Goal: Task Accomplishment & Management: Manage account settings

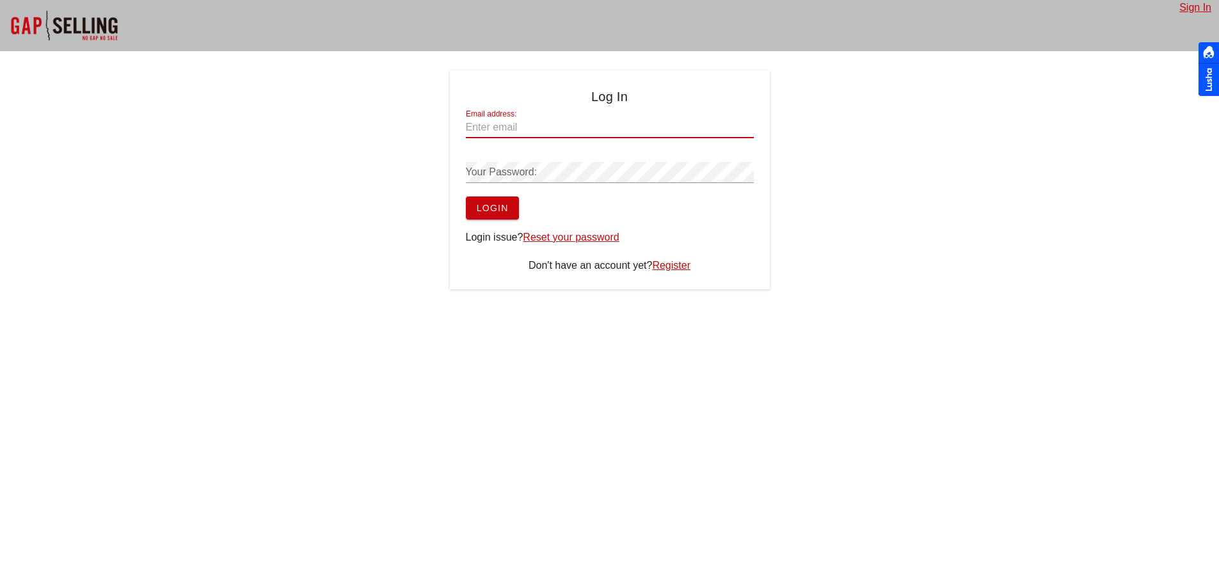
click at [505, 130] on input "Email address:" at bounding box center [610, 127] width 288 height 20
type input "[EMAIL_ADDRESS][DOMAIN_NAME]"
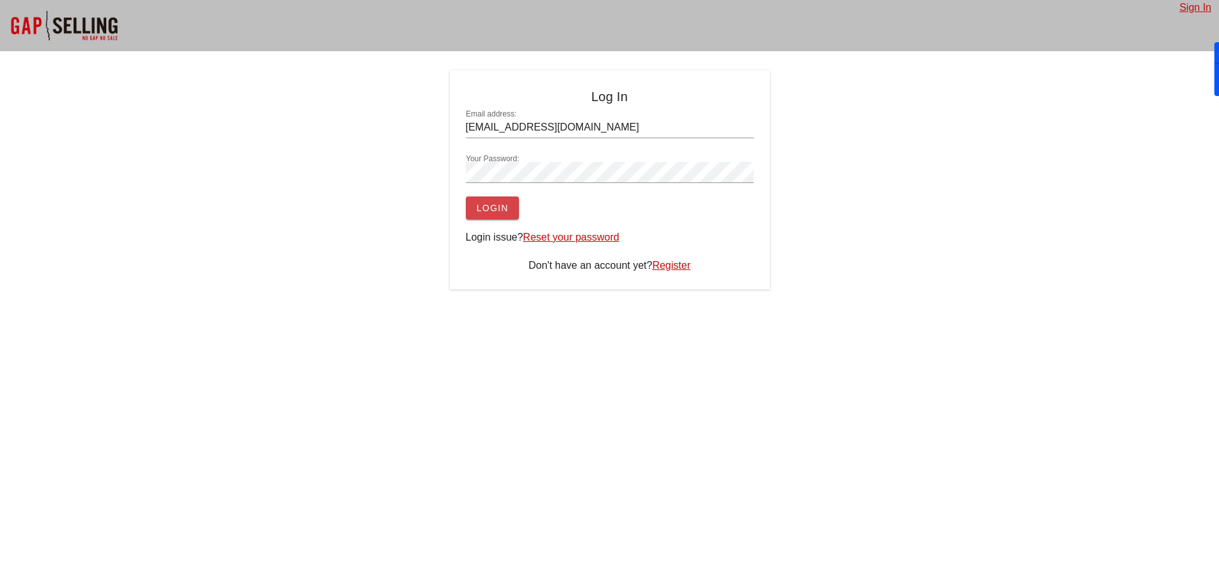
click at [493, 208] on span "Login" at bounding box center [492, 208] width 33 height 10
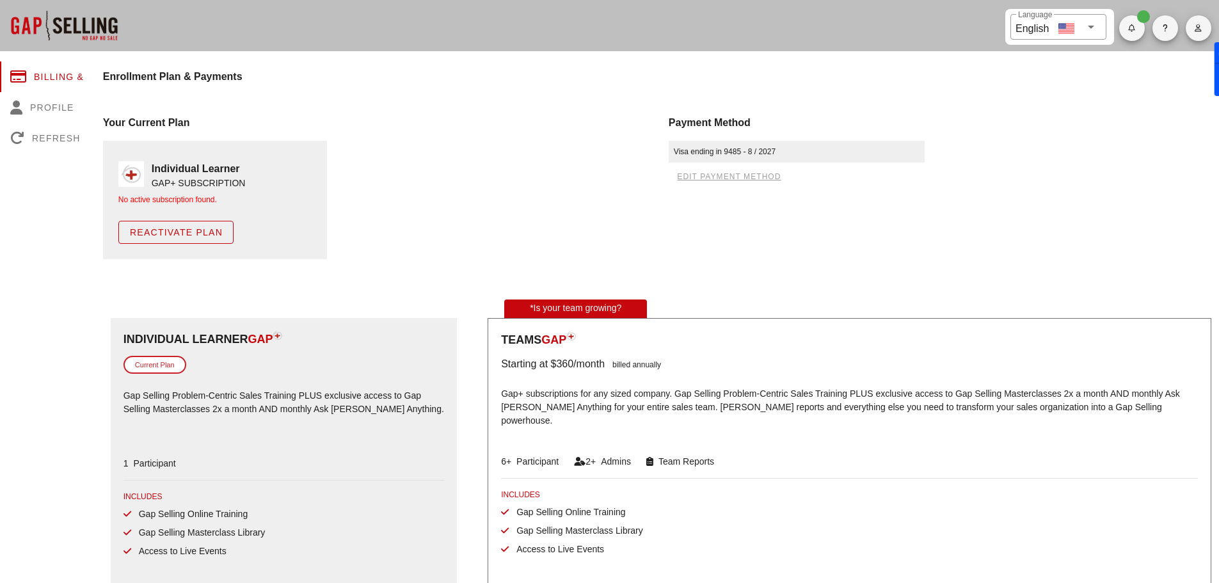
click at [154, 366] on div "Current Plan" at bounding box center [155, 365] width 63 height 19
click at [282, 333] on img at bounding box center [278, 335] width 10 height 9
click at [76, 76] on div "Billing & Plan" at bounding box center [62, 76] width 124 height 31
click at [44, 110] on div "Profile" at bounding box center [62, 107] width 124 height 31
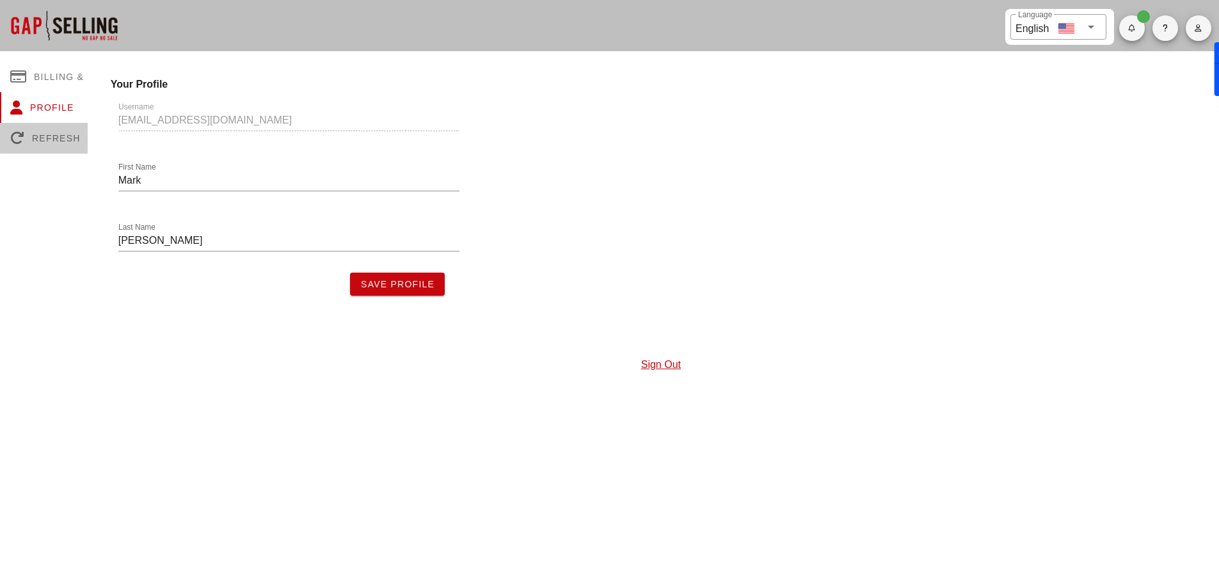
click at [40, 134] on div "Refresh" at bounding box center [62, 138] width 124 height 31
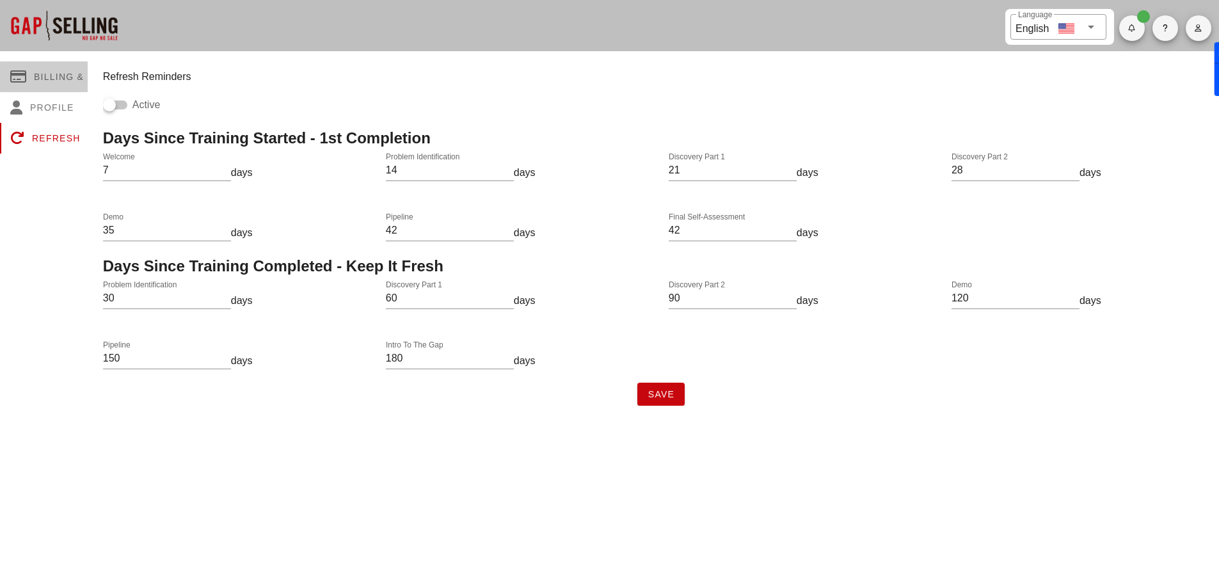
click at [31, 71] on icon at bounding box center [22, 77] width 24 height 14
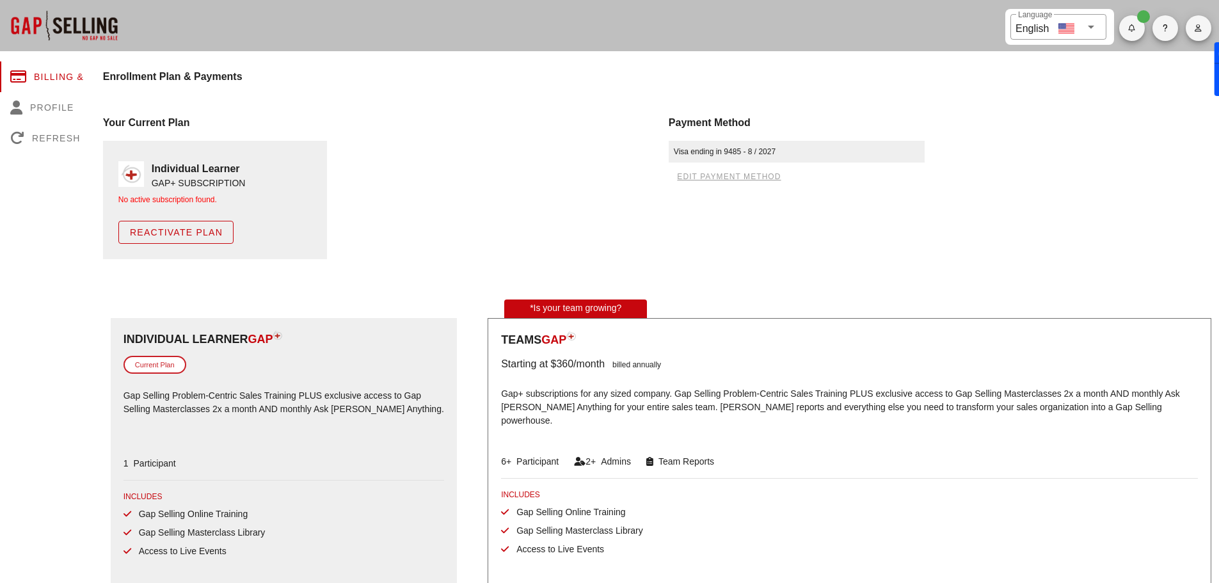
click at [179, 234] on span "Reactivate Plan" at bounding box center [175, 232] width 93 height 10
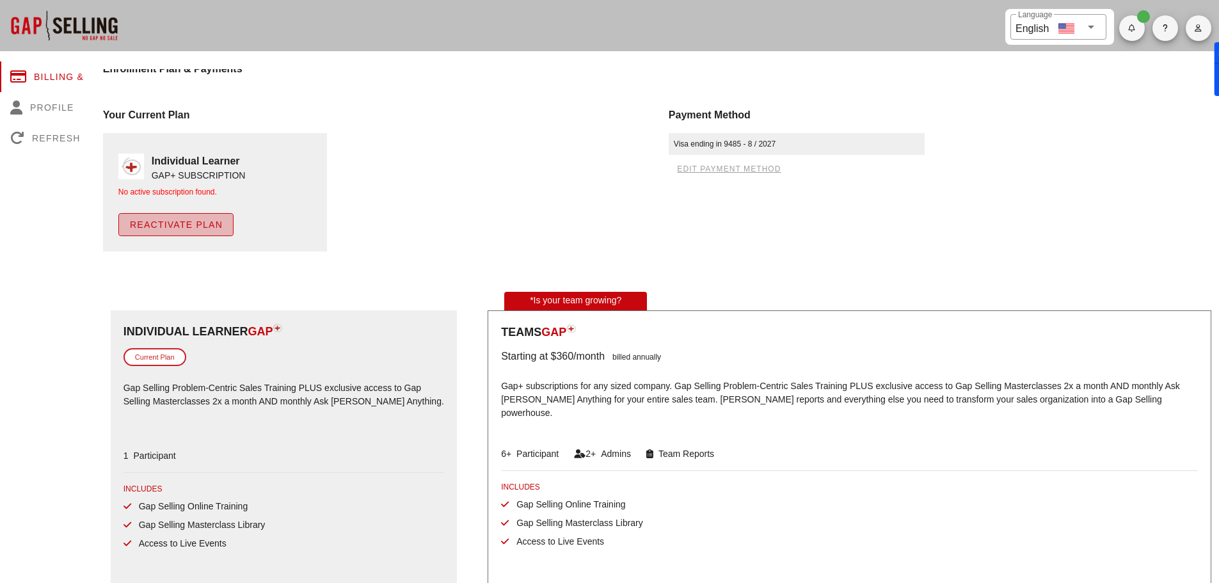
click at [177, 221] on span "Reactivate Plan" at bounding box center [175, 225] width 93 height 10
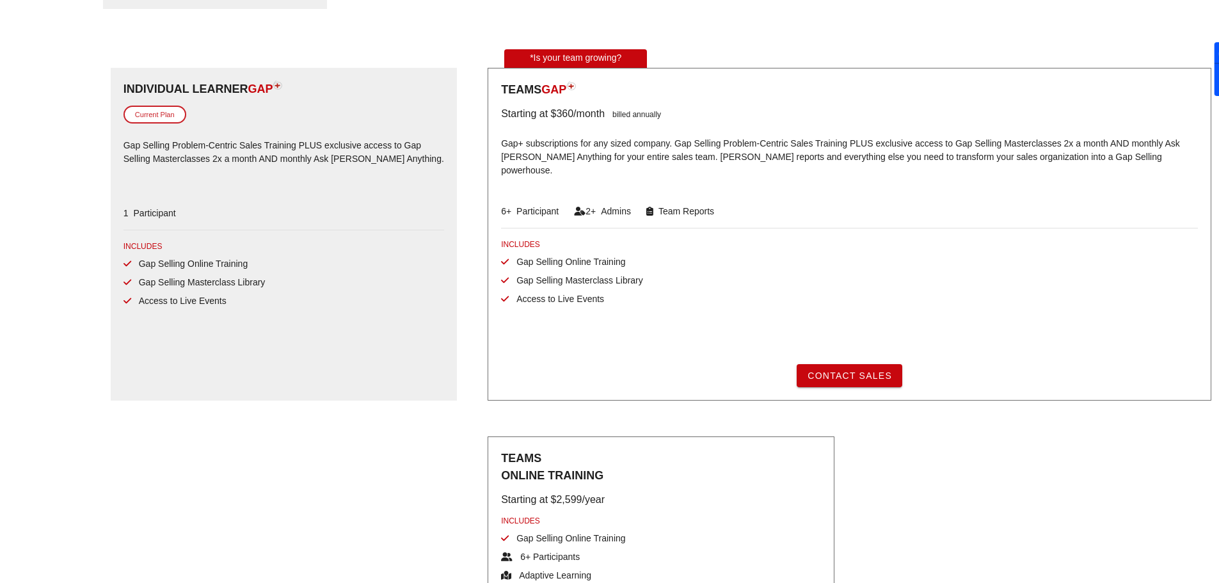
scroll to position [252, 0]
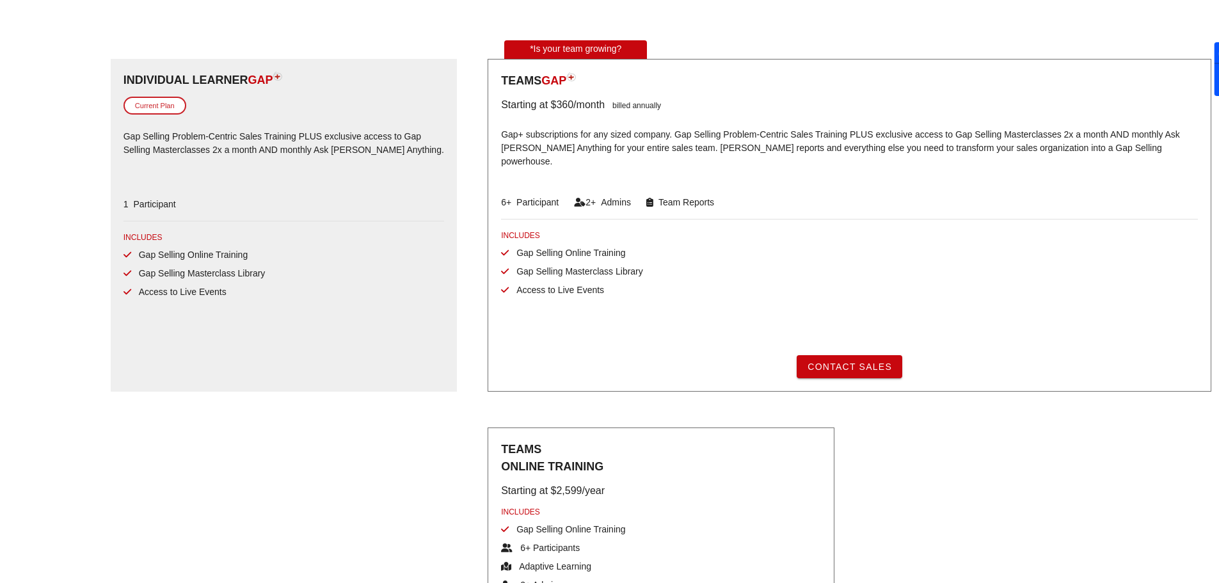
click at [163, 104] on div "Current Plan" at bounding box center [155, 106] width 63 height 19
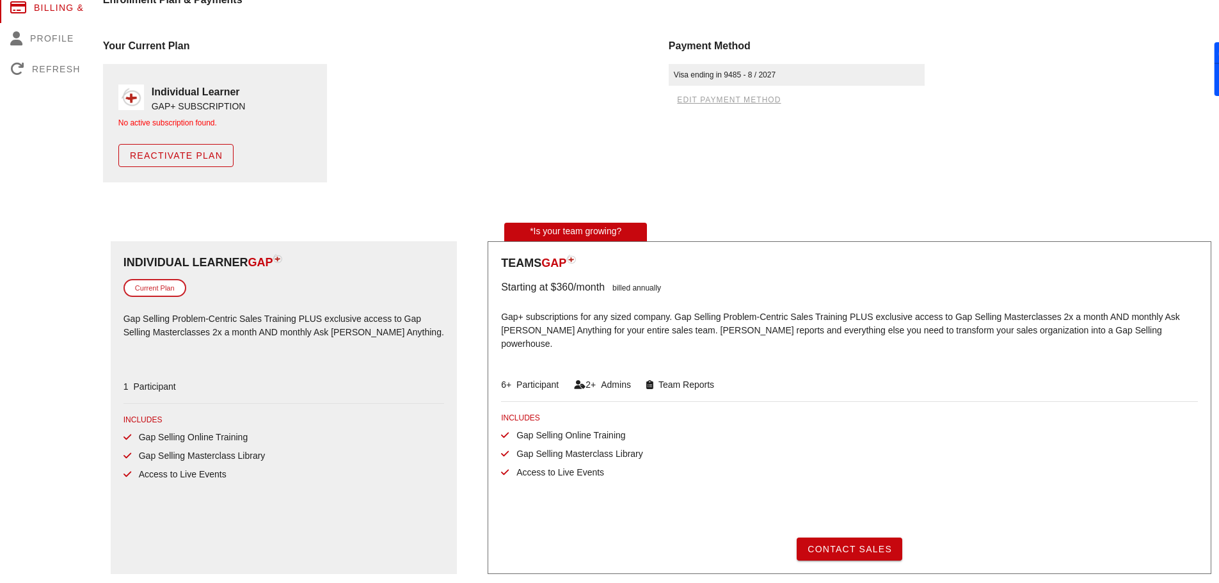
scroll to position [59, 0]
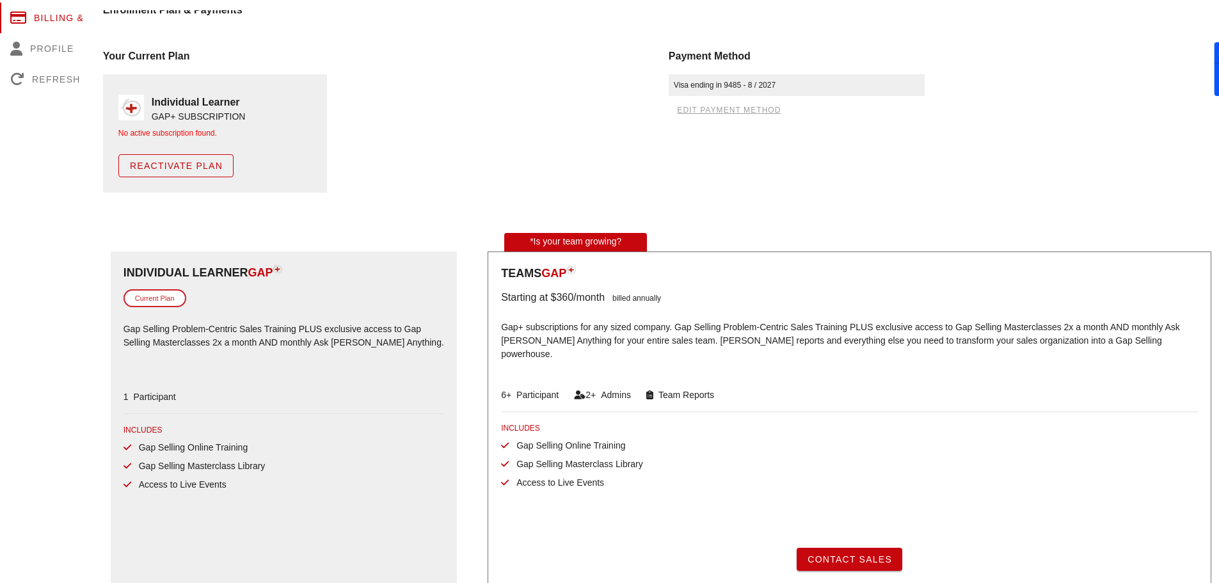
click at [176, 170] on span "Reactivate Plan" at bounding box center [175, 166] width 93 height 10
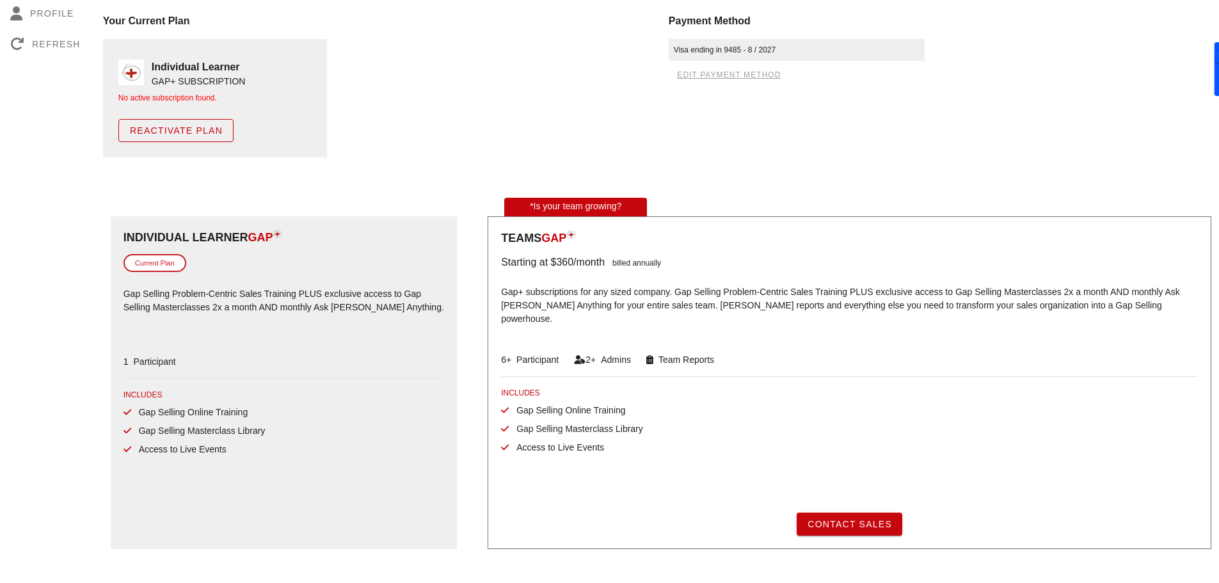
scroll to position [0, 0]
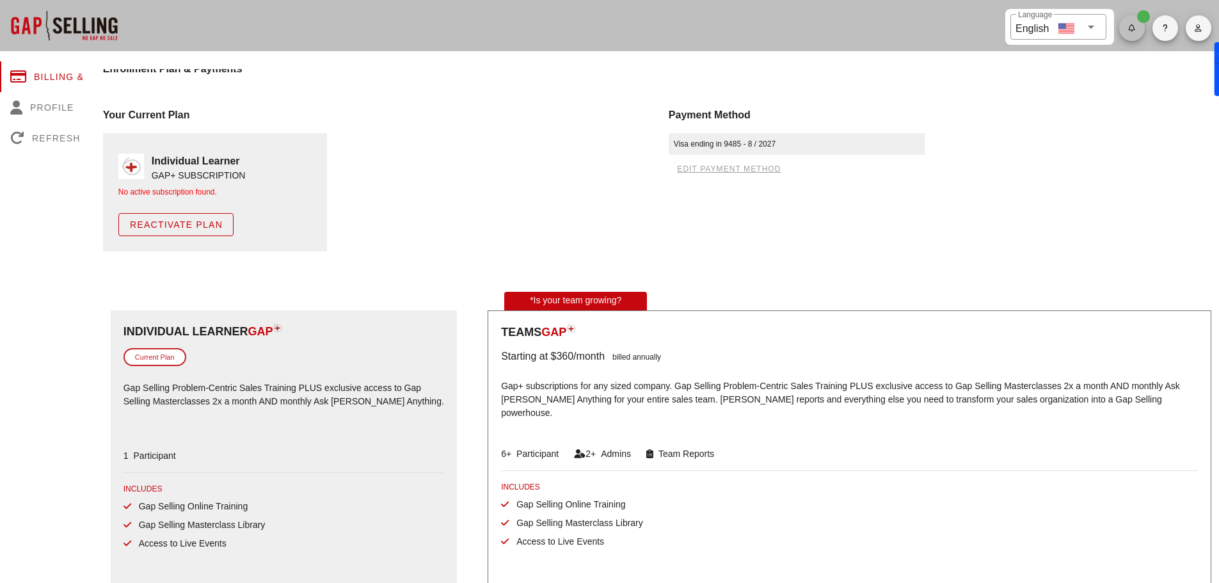
click at [1140, 27] on span "button" at bounding box center [1132, 28] width 26 height 8
click at [1079, 131] on div "Payment Method Visa ending in 9485 - 8 / 2027 edit payment method" at bounding box center [944, 179] width 566 height 159
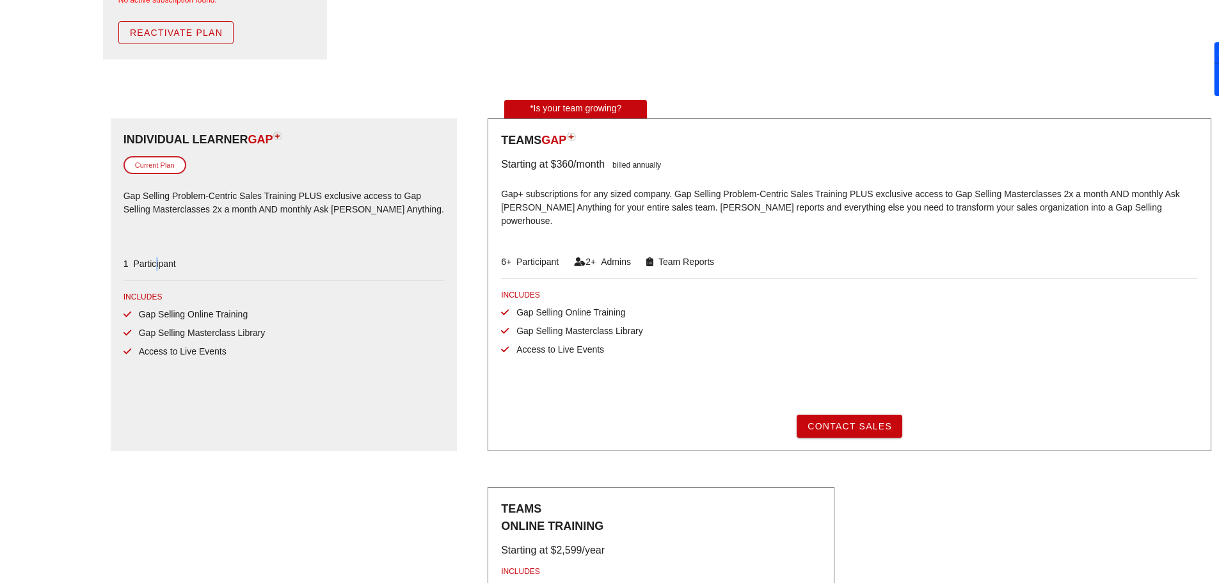
click at [157, 259] on div "1 Participant" at bounding box center [150, 263] width 52 height 13
click at [271, 137] on span "GAP" at bounding box center [260, 139] width 25 height 13
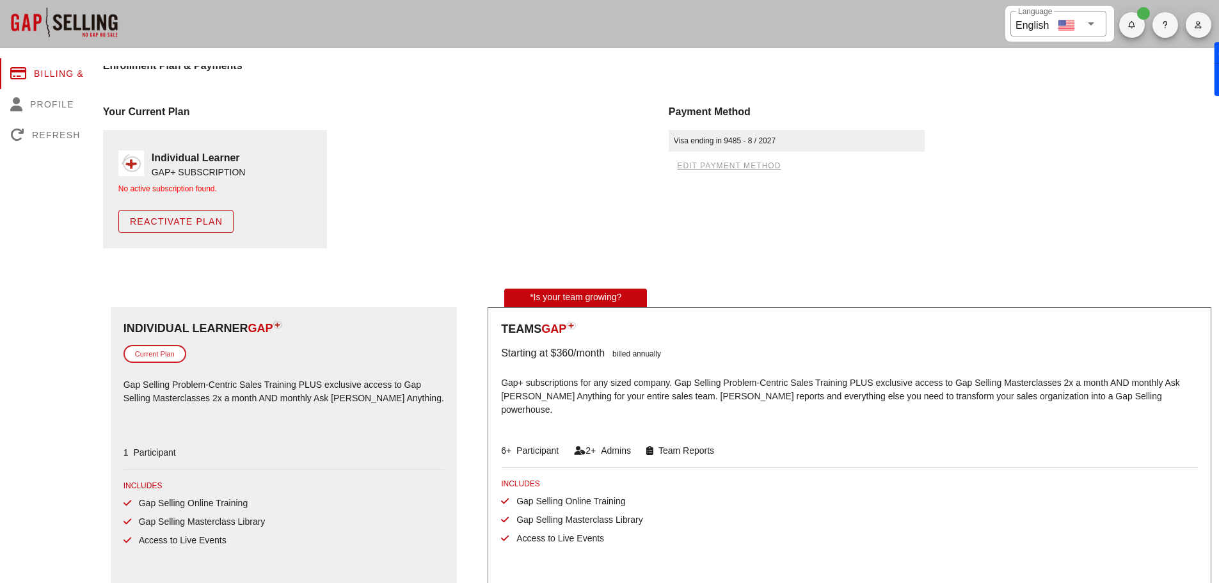
scroll to position [0, 0]
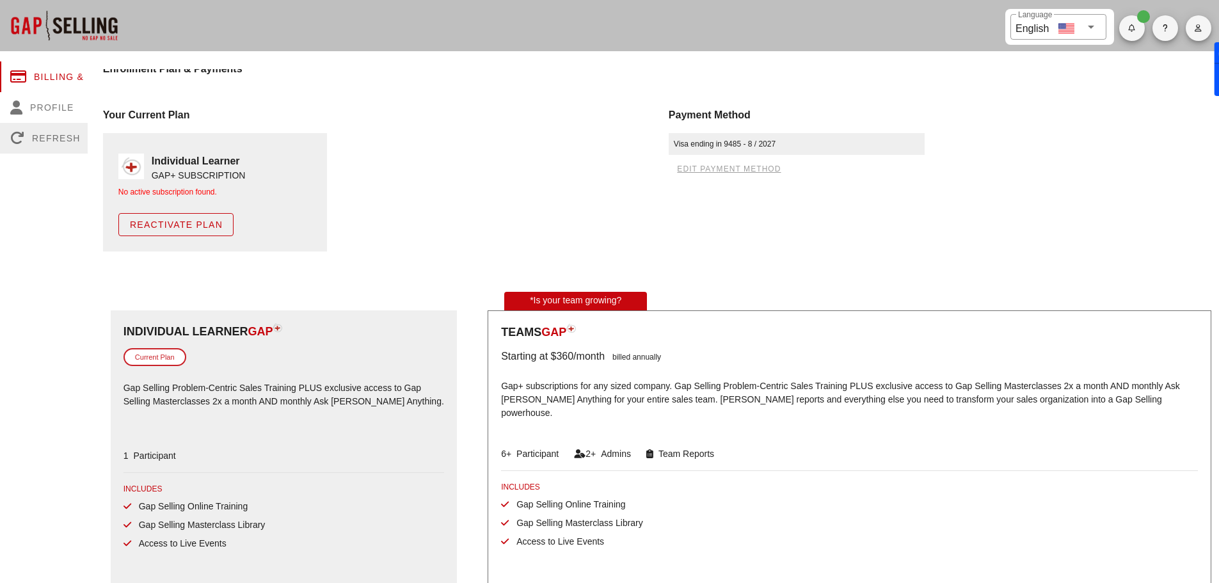
click at [33, 138] on div "Refresh" at bounding box center [62, 138] width 124 height 31
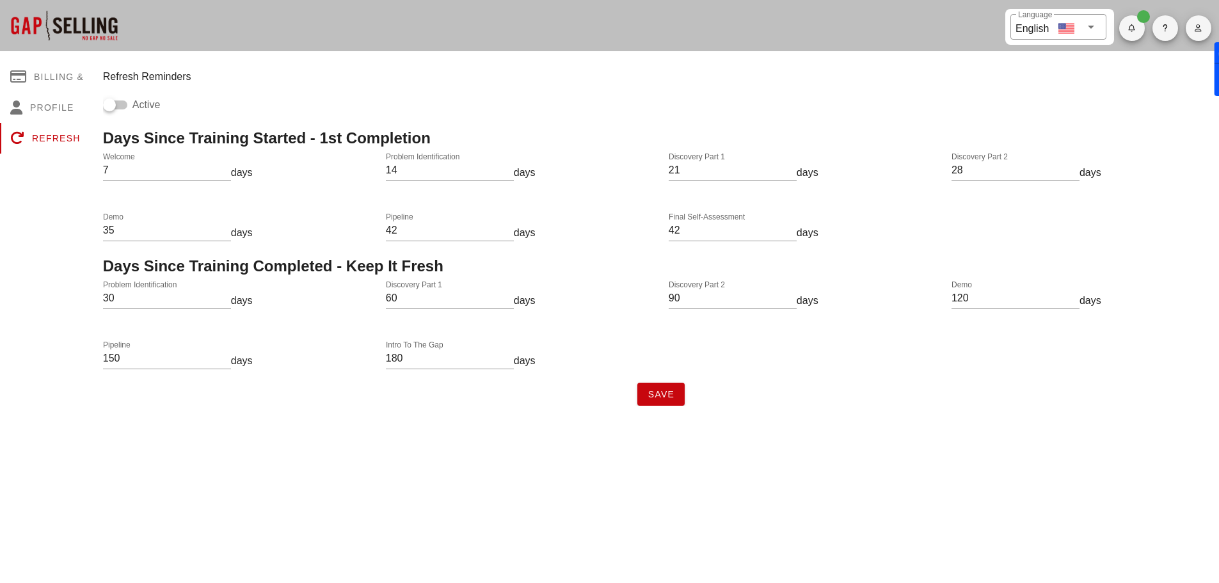
click at [697, 395] on div "Save" at bounding box center [661, 394] width 1116 height 23
click at [65, 20] on div at bounding box center [64, 25] width 128 height 51
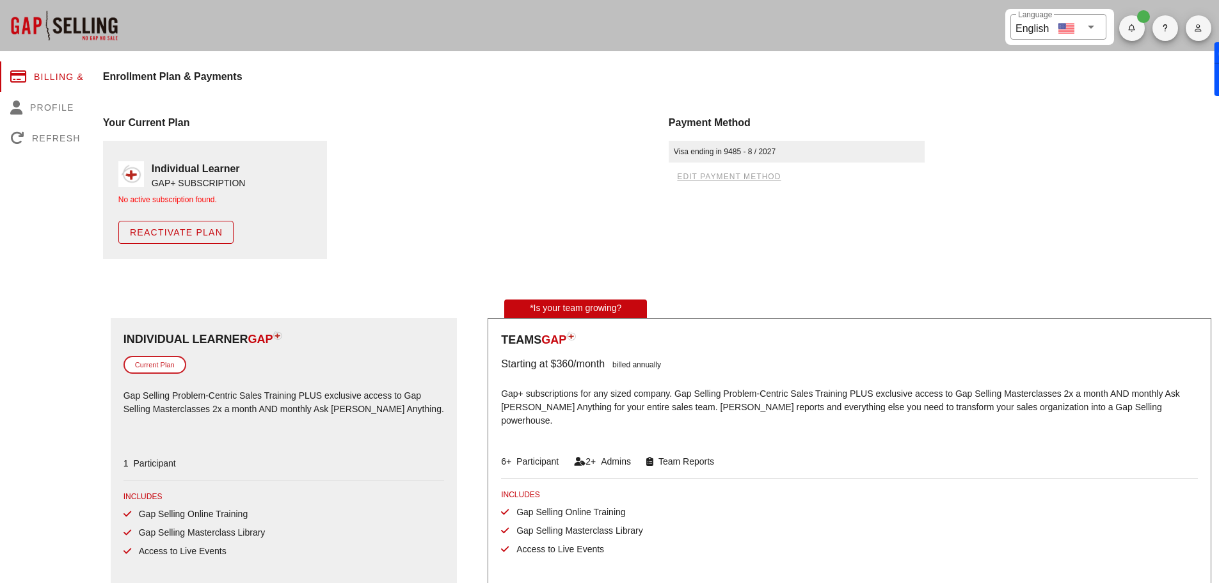
click at [138, 123] on div "Your Current Plan" at bounding box center [378, 122] width 550 height 15
click at [132, 177] on img at bounding box center [131, 174] width 26 height 26
click at [169, 200] on div "No active subscription found." at bounding box center [214, 200] width 193 height 12
